Goal: Understand process/instructions: Learn about a topic

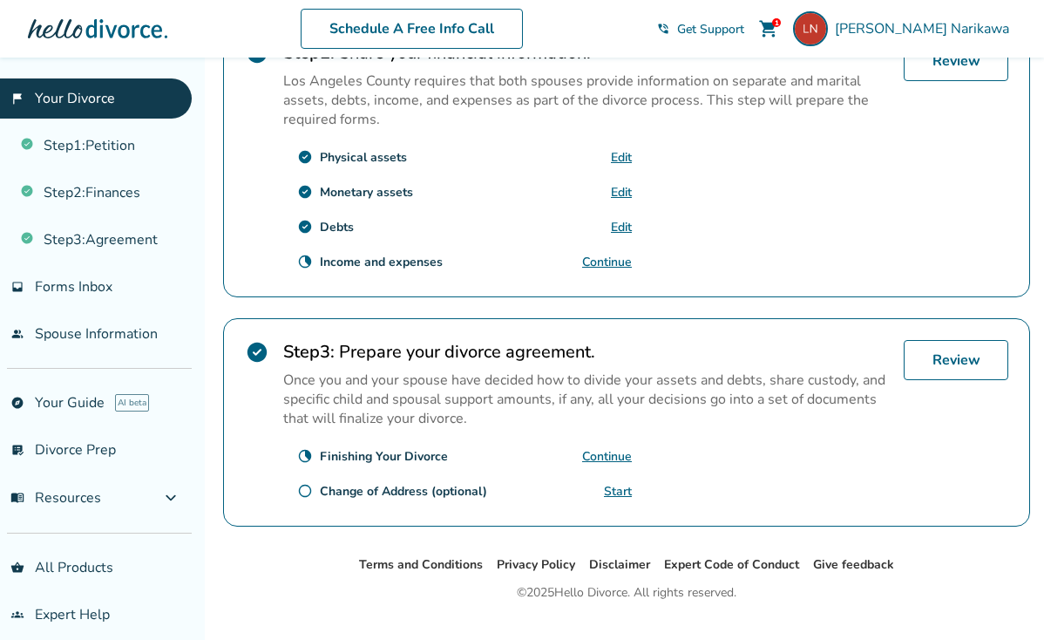
scroll to position [620, 0]
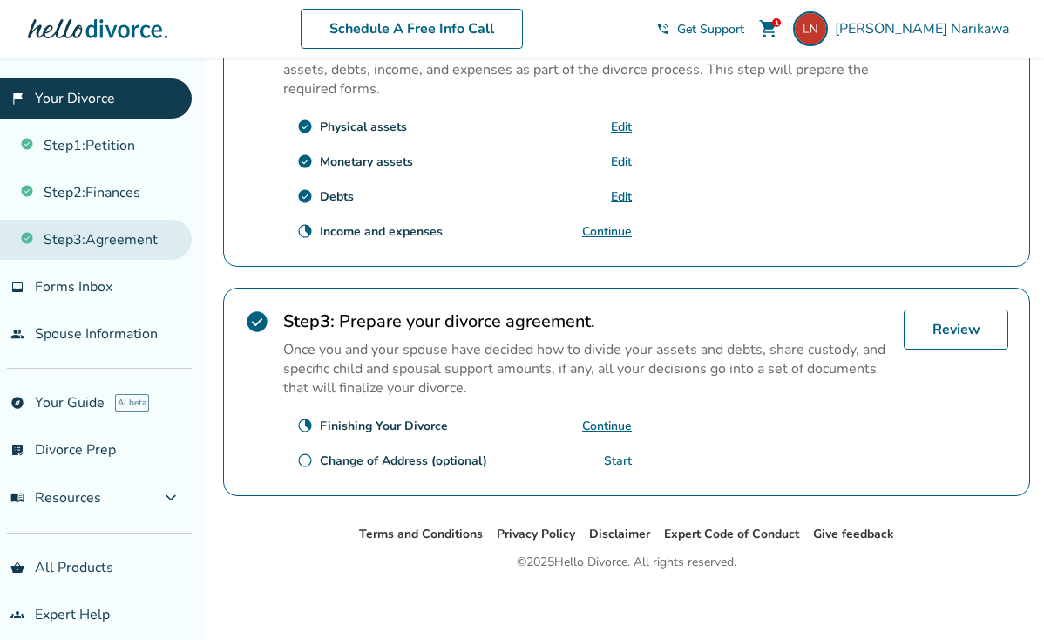
click at [178, 242] on link "Step 3 : Agreement" at bounding box center [96, 240] width 192 height 40
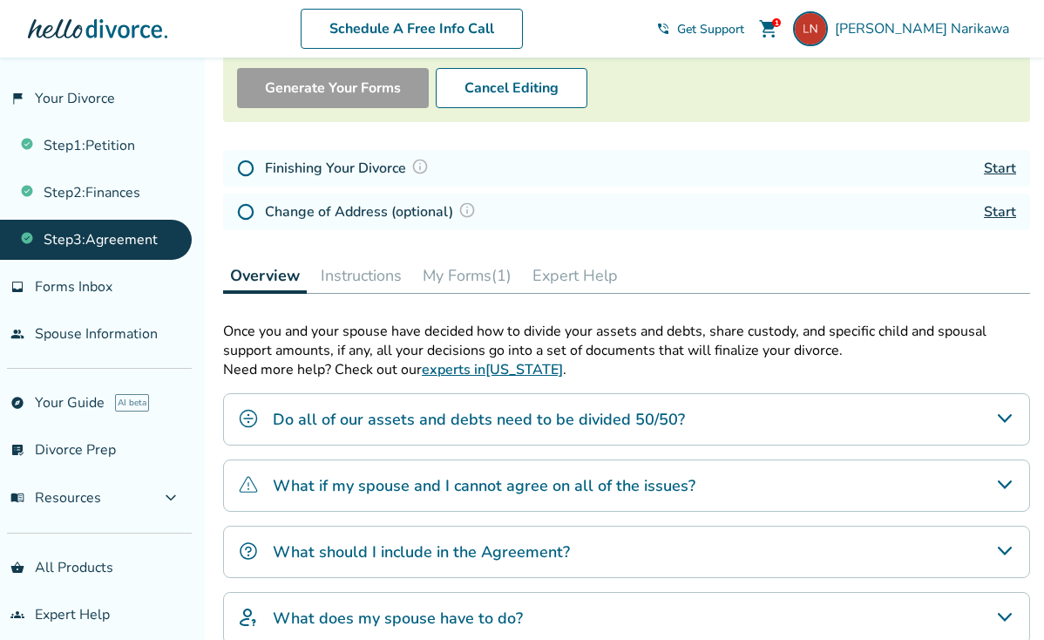
scroll to position [192, 0]
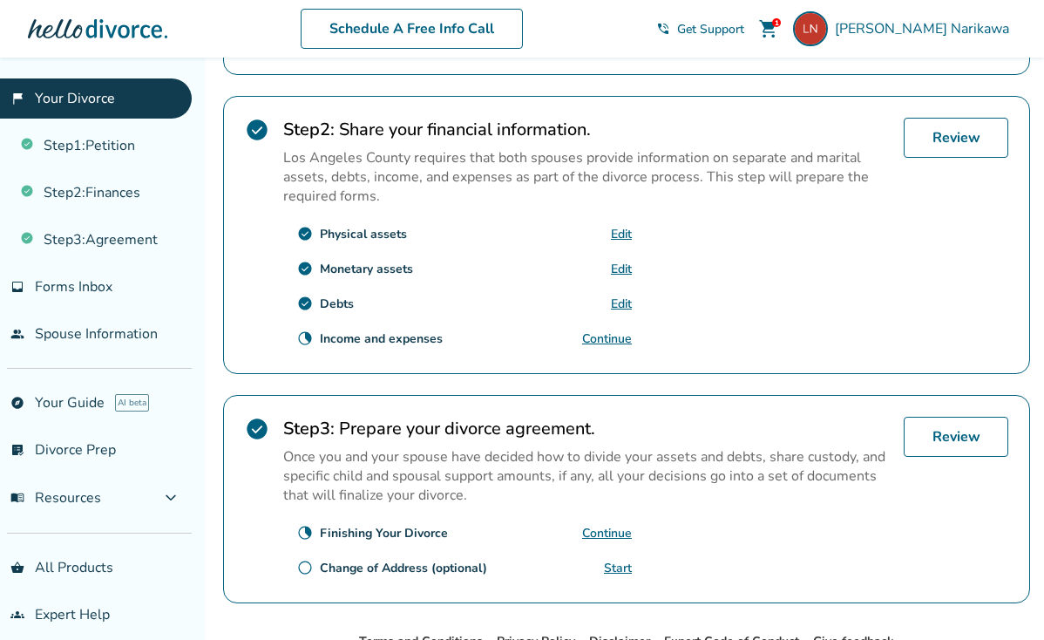
scroll to position [620, 0]
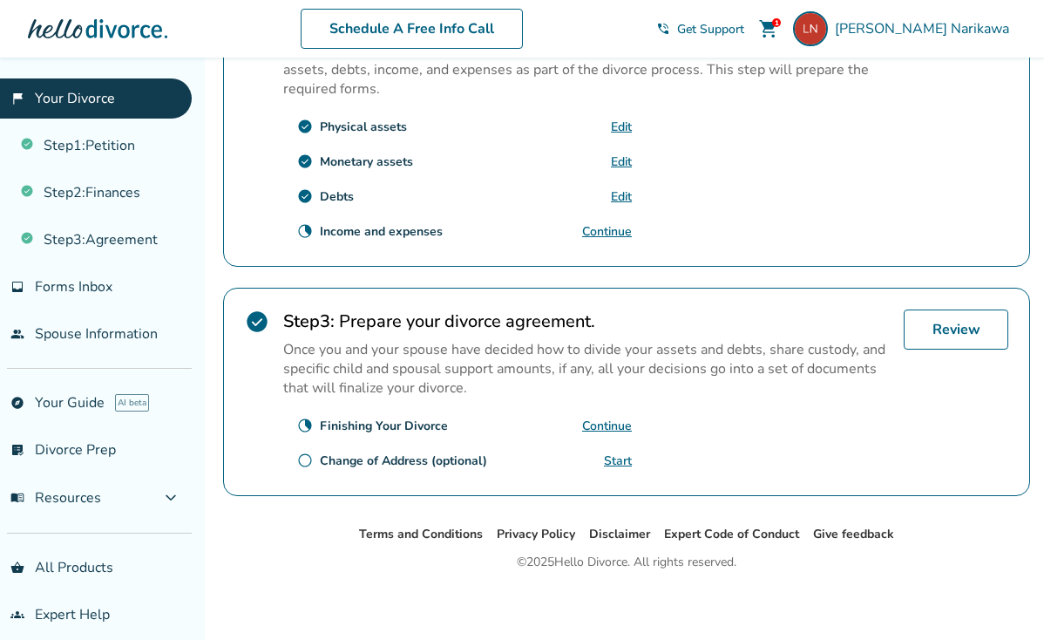
click at [602, 418] on link "Continue" at bounding box center [607, 426] width 50 height 17
